Goal: Task Accomplishment & Management: Use online tool/utility

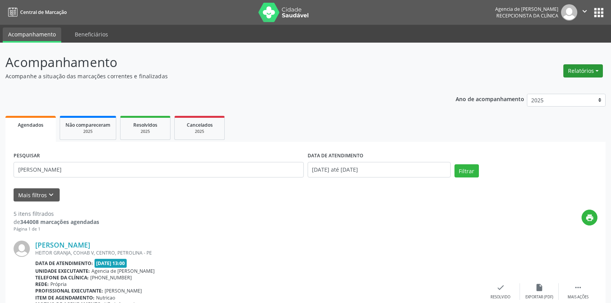
click at [567, 69] on button "Relatórios" at bounding box center [583, 70] width 40 height 13
click at [536, 88] on link "Agendamentos" at bounding box center [561, 87] width 83 height 11
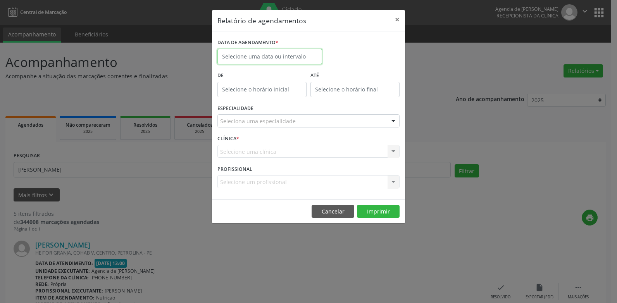
click at [301, 56] on input "text" at bounding box center [269, 56] width 105 height 15
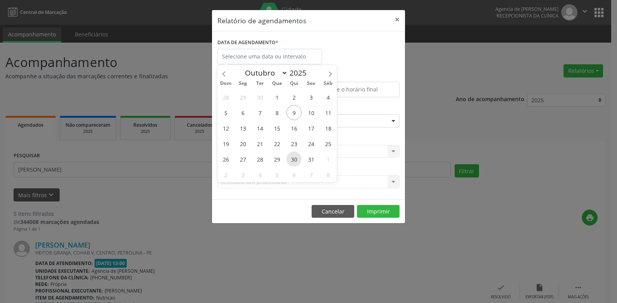
click at [292, 157] on span "30" at bounding box center [293, 158] width 15 height 15
type input "30/10/2025"
click at [292, 157] on span "30" at bounding box center [293, 158] width 15 height 15
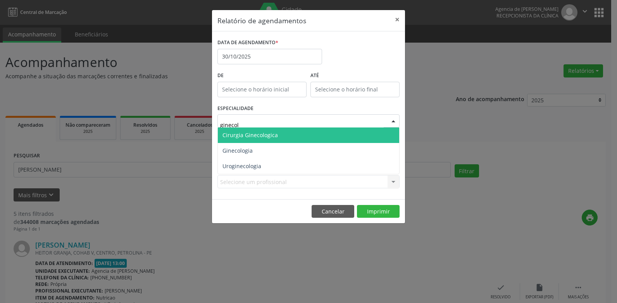
type input "ginecolo"
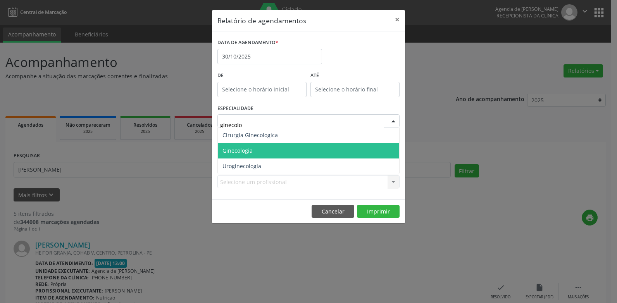
click at [291, 146] on span "Ginecologia" at bounding box center [308, 150] width 181 height 15
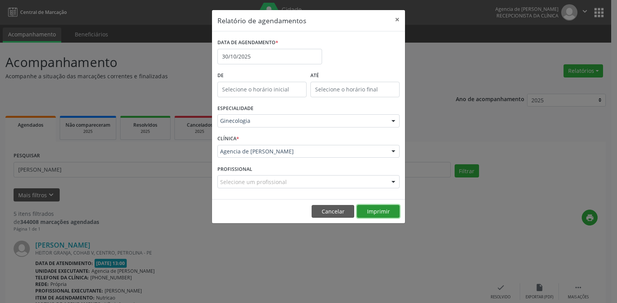
click at [364, 210] on button "Imprimir" at bounding box center [378, 211] width 43 height 13
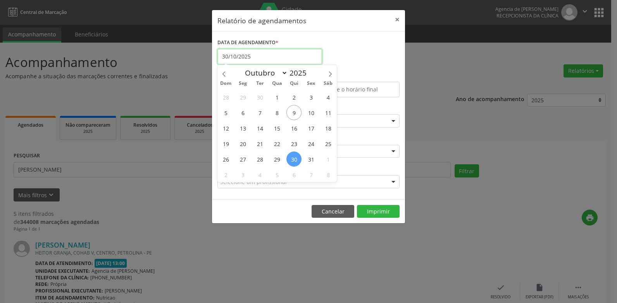
click at [268, 57] on input "30/10/2025" at bounding box center [269, 56] width 105 height 15
click at [256, 163] on span "28" at bounding box center [259, 158] width 15 height 15
type input "[DATE]"
click at [256, 163] on span "28" at bounding box center [259, 158] width 15 height 15
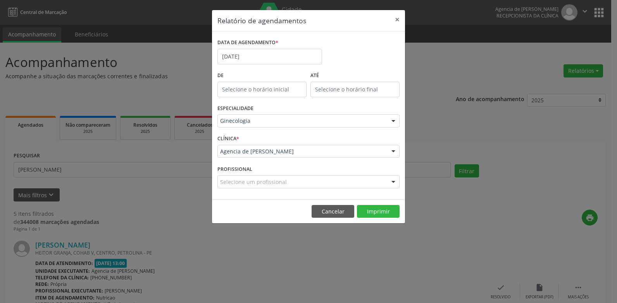
click at [369, 203] on footer "Cancelar Imprimir" at bounding box center [308, 211] width 193 height 24
click at [369, 213] on button "Imprimir" at bounding box center [378, 211] width 43 height 13
click at [396, 19] on button "×" at bounding box center [396, 19] width 15 height 19
